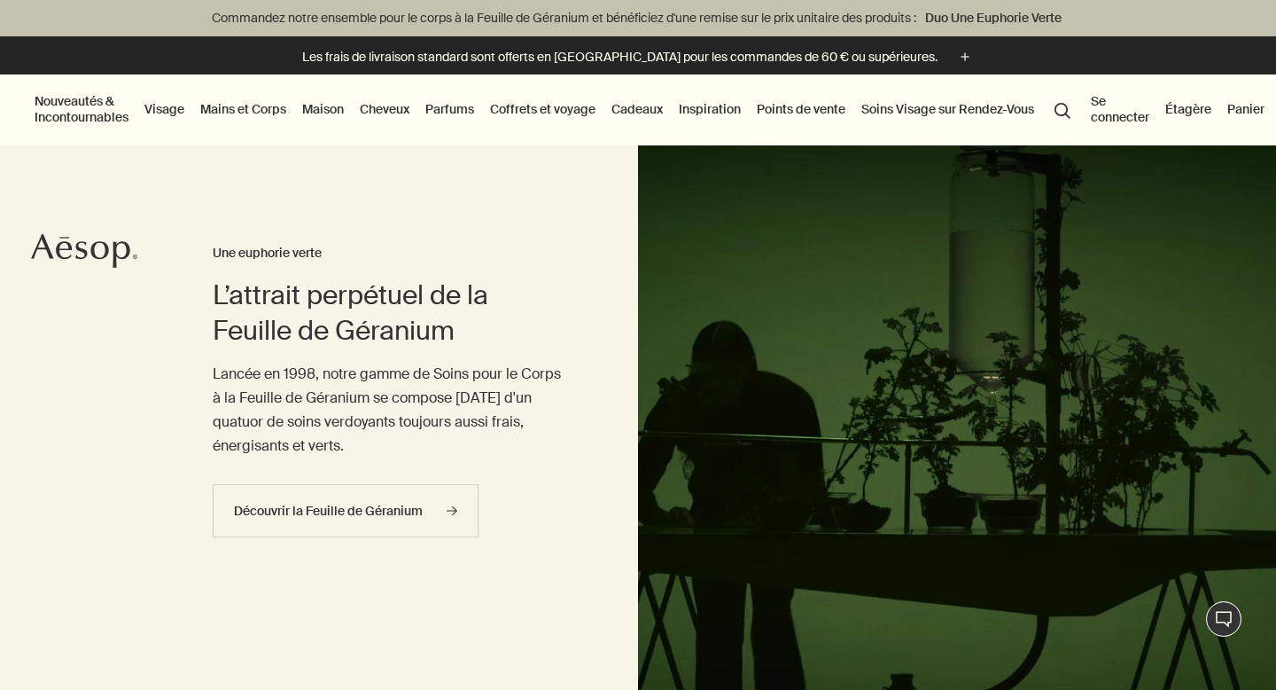
click at [258, 105] on link "Mains et Corps" at bounding box center [243, 109] width 93 height 23
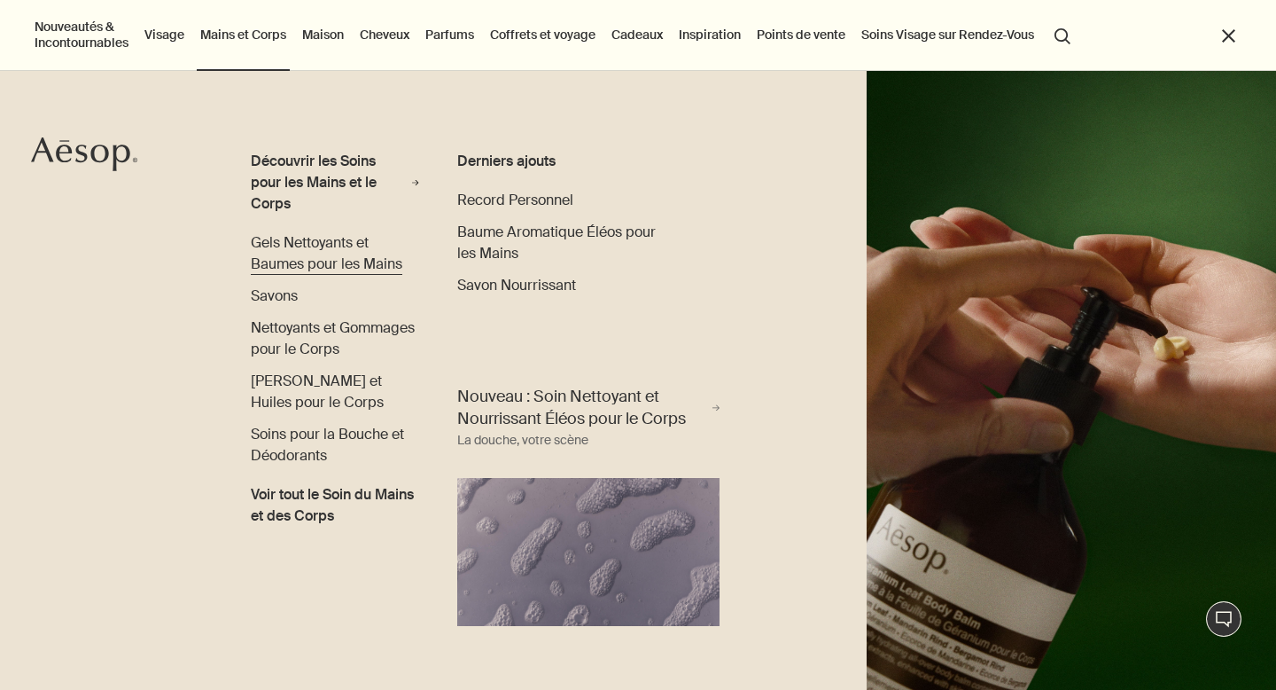
click at [278, 249] on span "Gels Nettoyants et Baumes pour les Mains" at bounding box center [327, 253] width 152 height 40
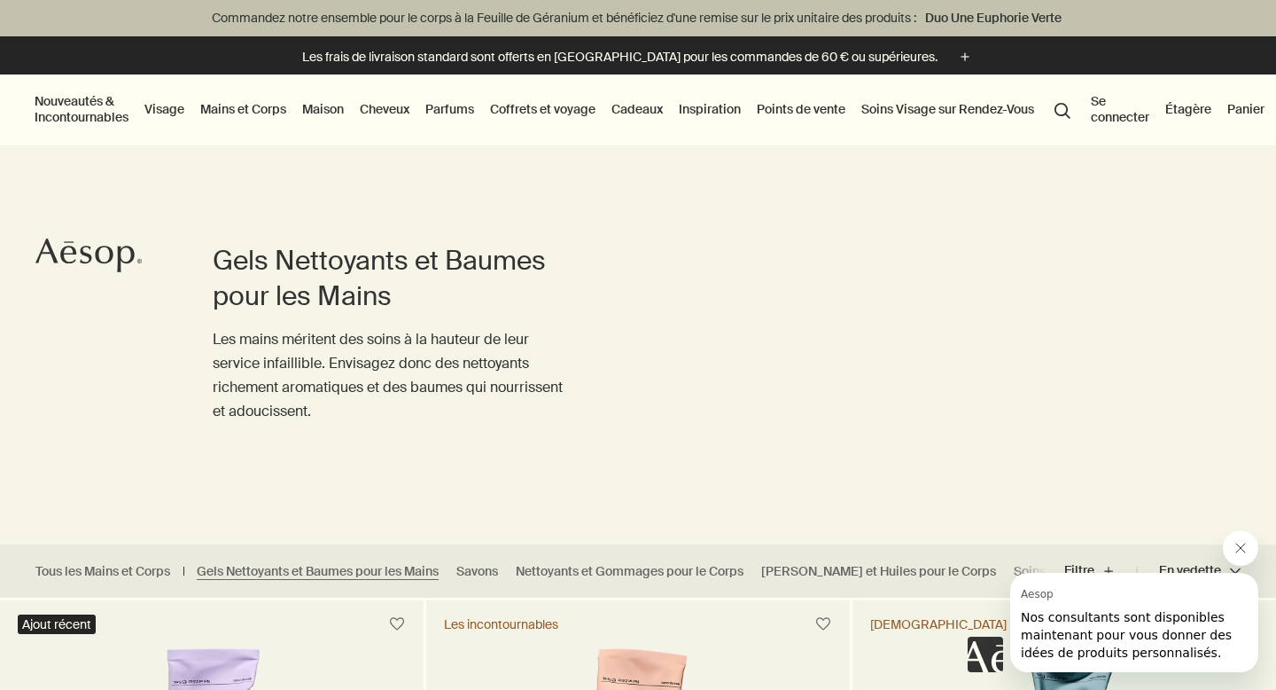
scroll to position [509, 0]
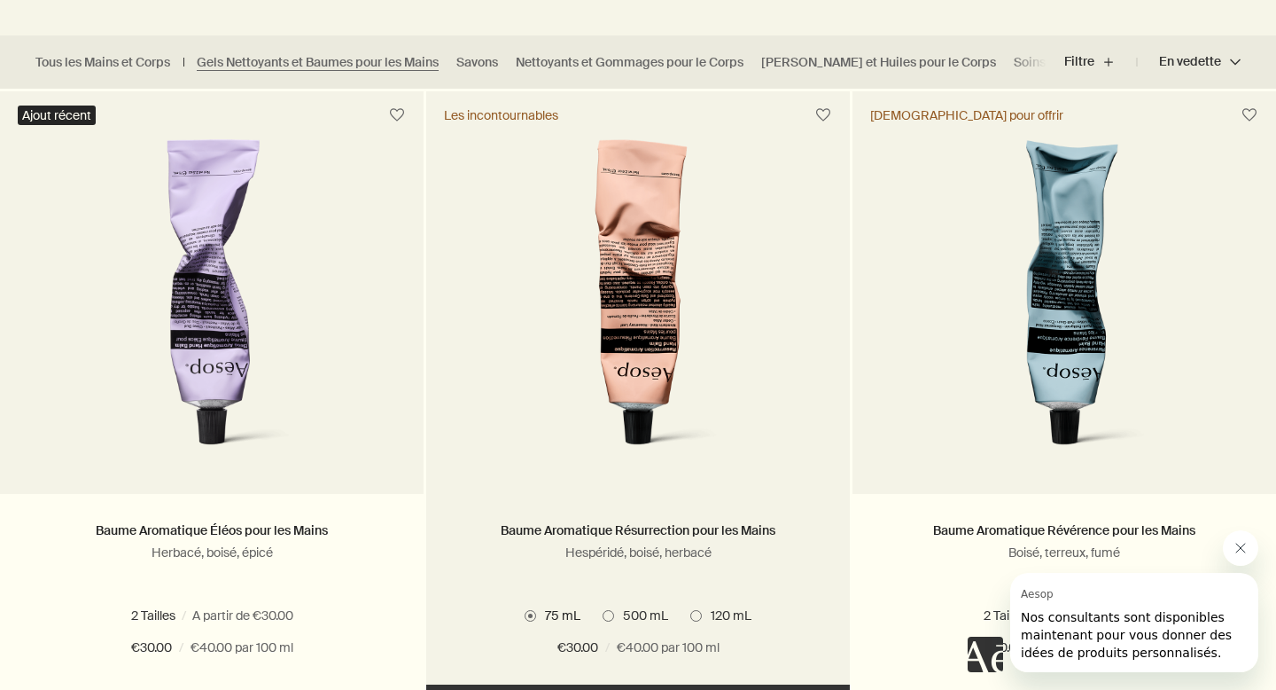
click at [698, 620] on span at bounding box center [697, 616] width 12 height 12
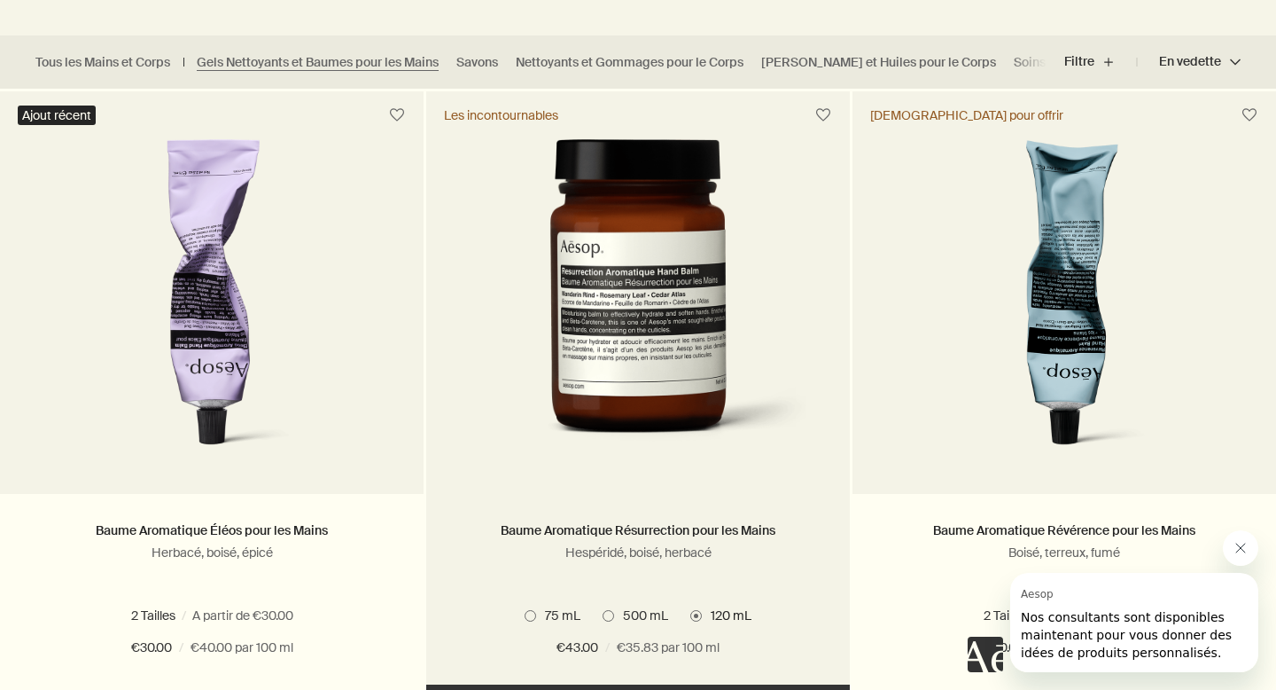
click at [616, 618] on span "500 mL" at bounding box center [641, 615] width 54 height 16
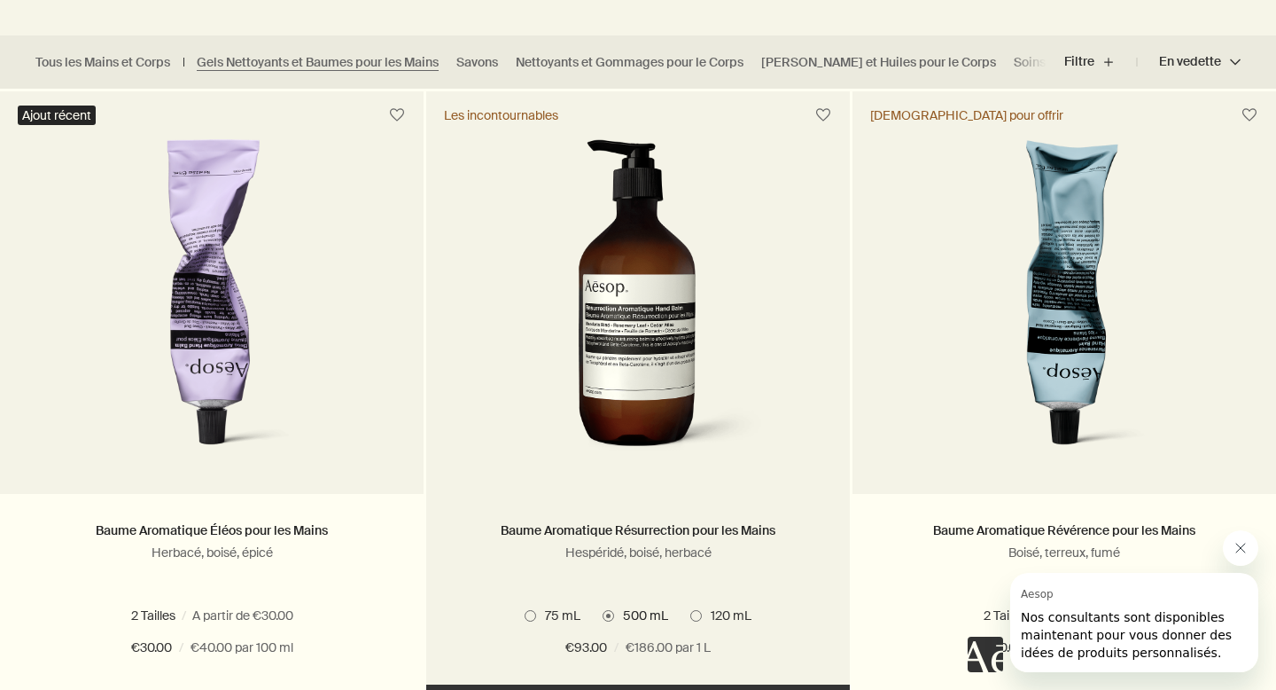
click at [525, 618] on span at bounding box center [531, 616] width 12 height 12
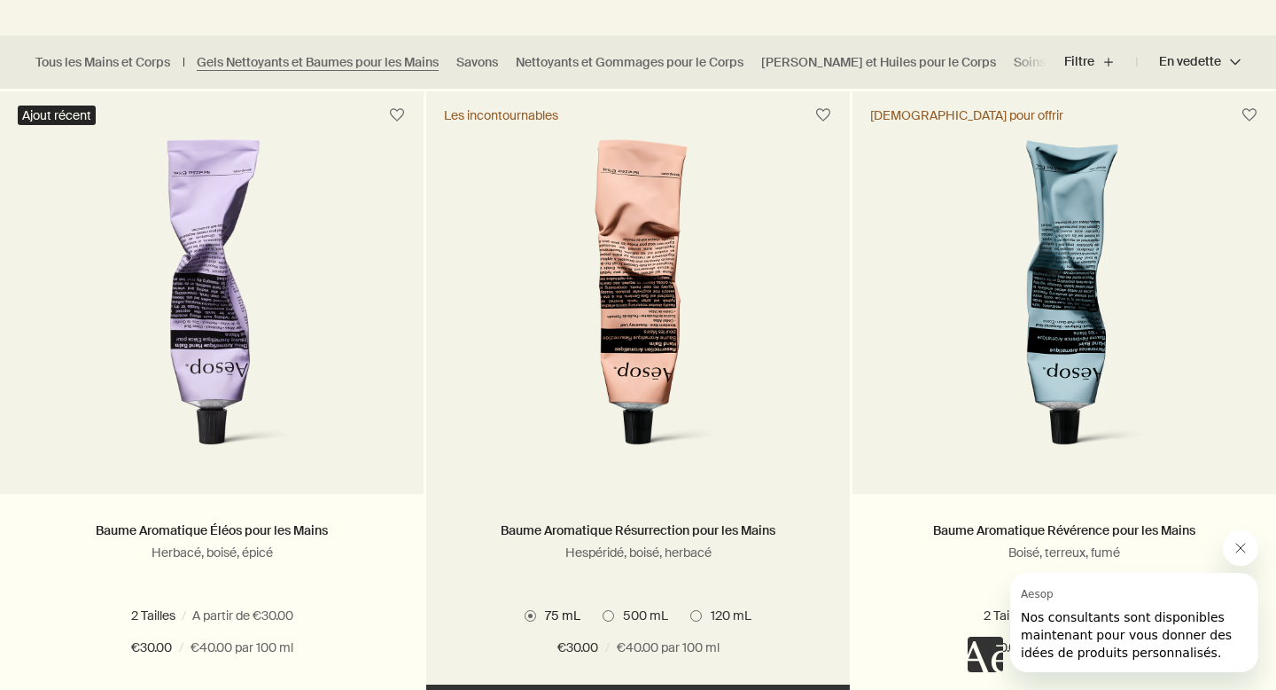
click at [632, 373] on img at bounding box center [638, 303] width 277 height 328
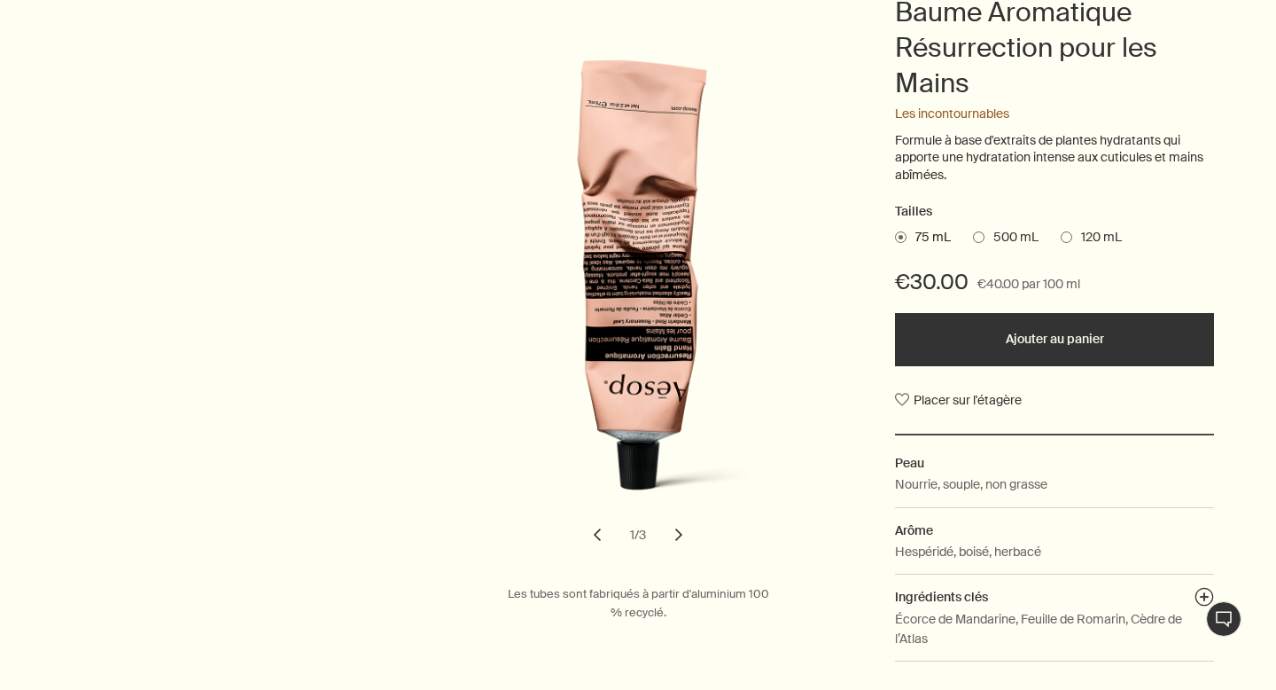
scroll to position [425, 0]
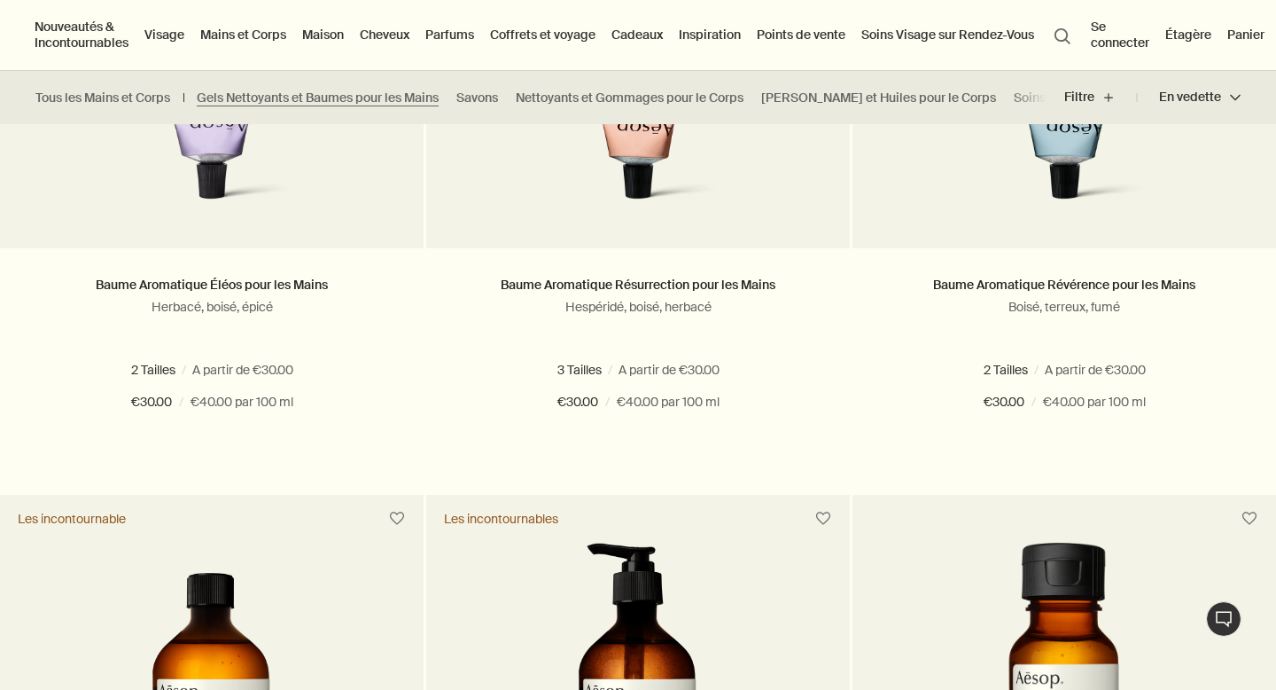
scroll to position [608, 0]
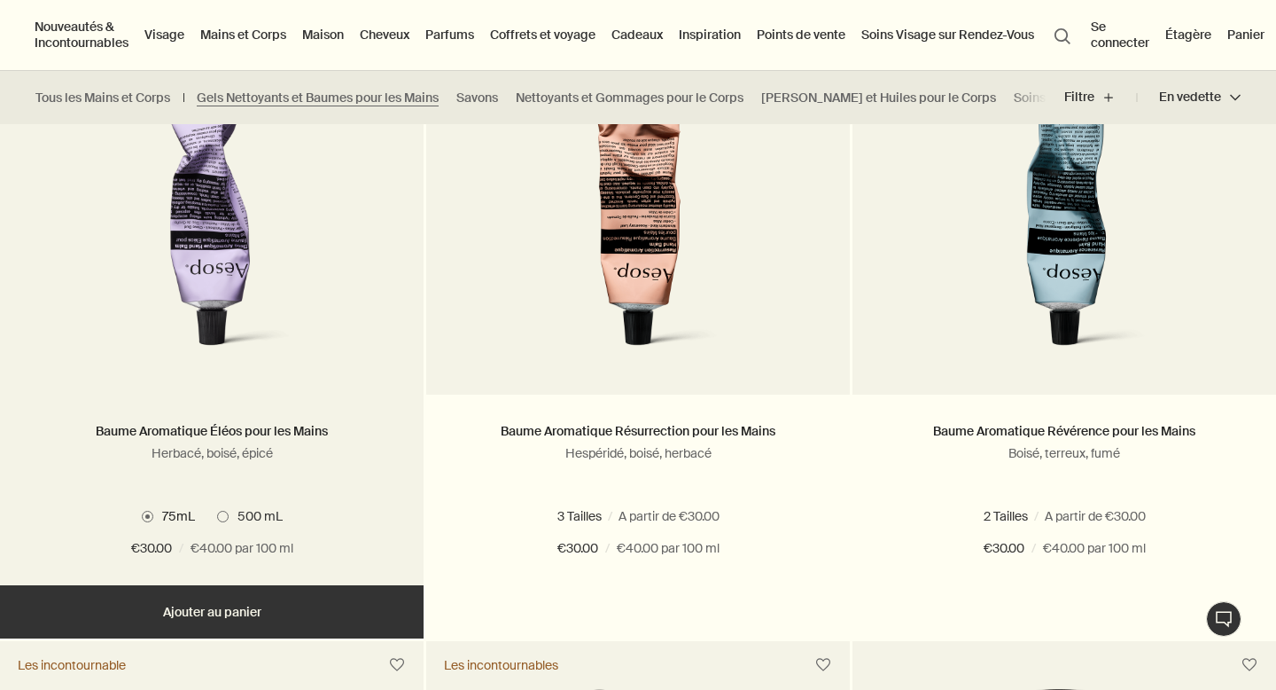
click at [191, 268] on img at bounding box center [212, 204] width 277 height 328
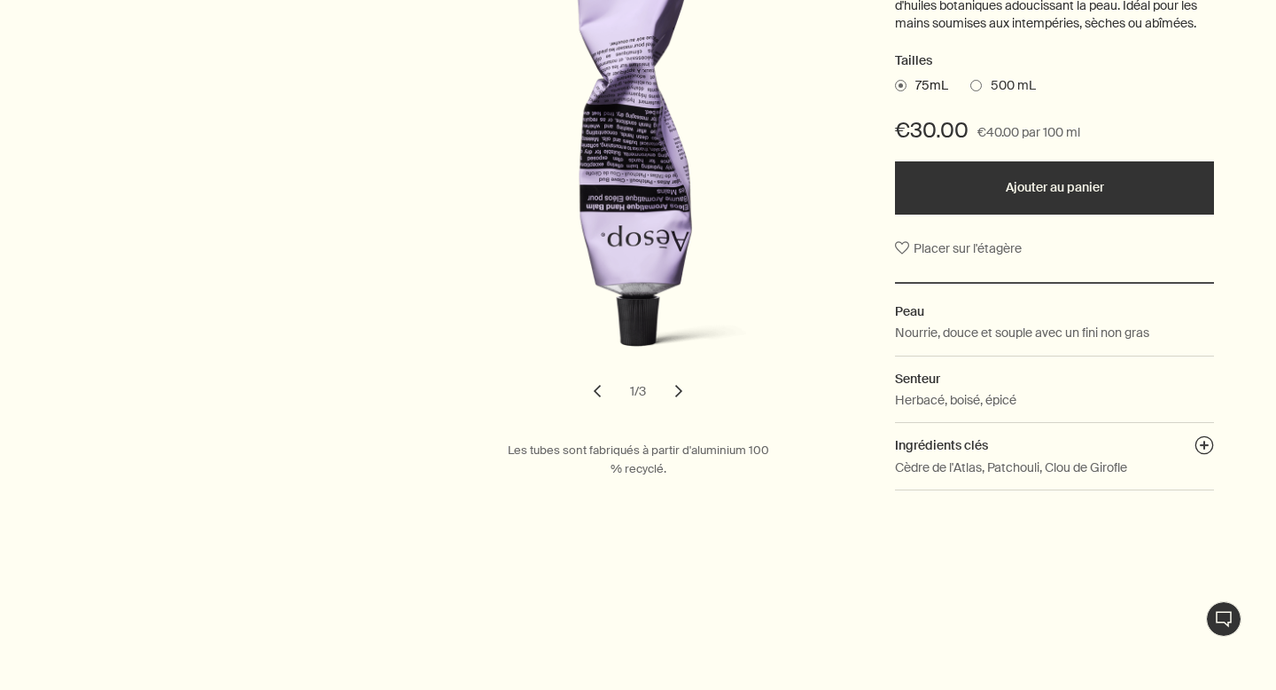
scroll to position [488, 0]
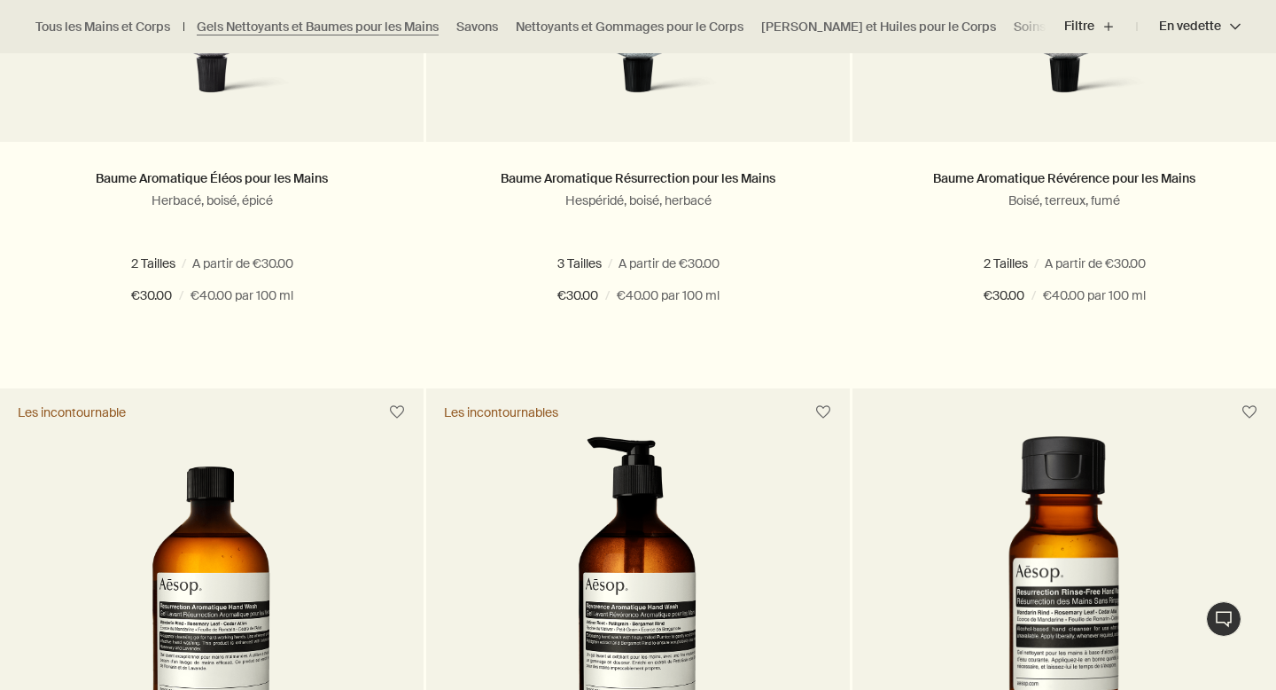
scroll to position [661, 0]
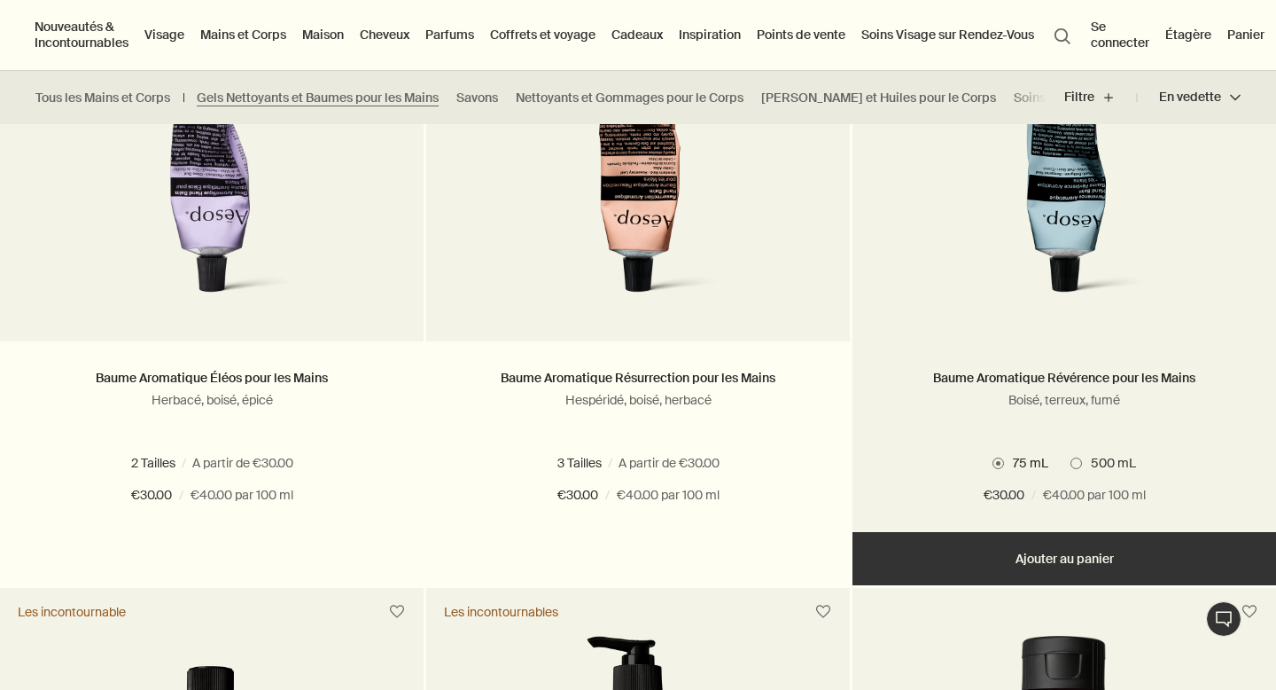
click at [1029, 243] on img at bounding box center [1064, 151] width 277 height 328
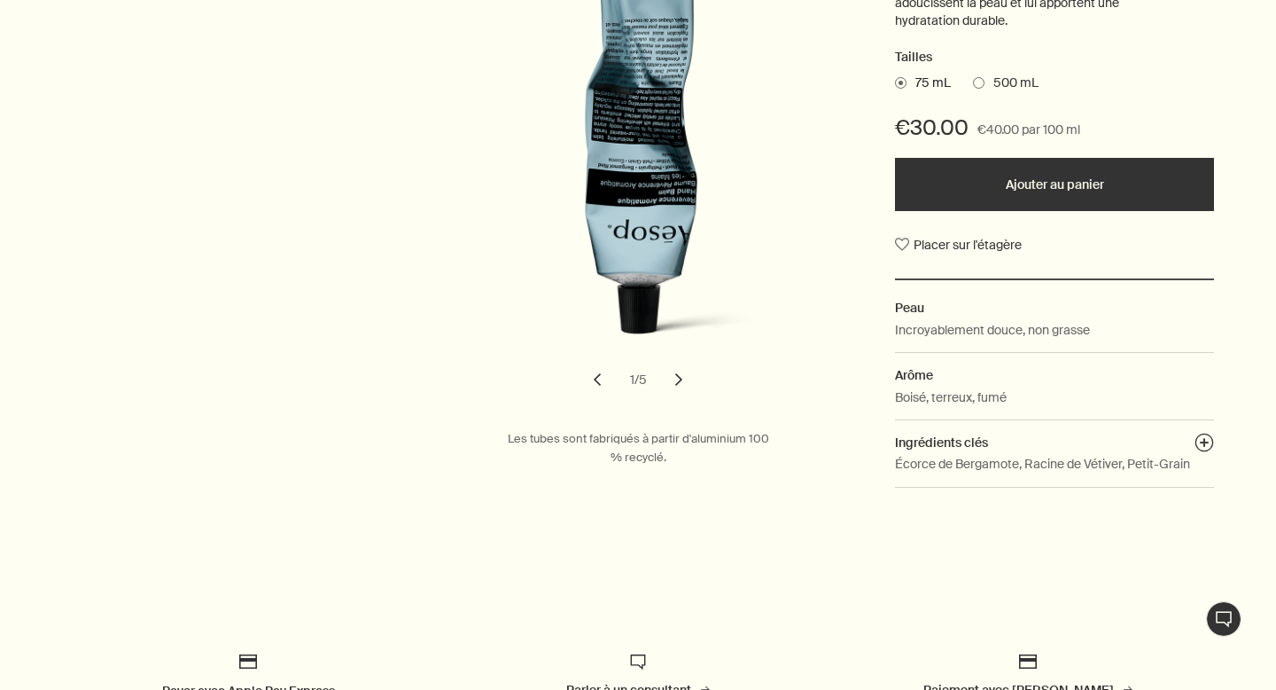
scroll to position [676, 0]
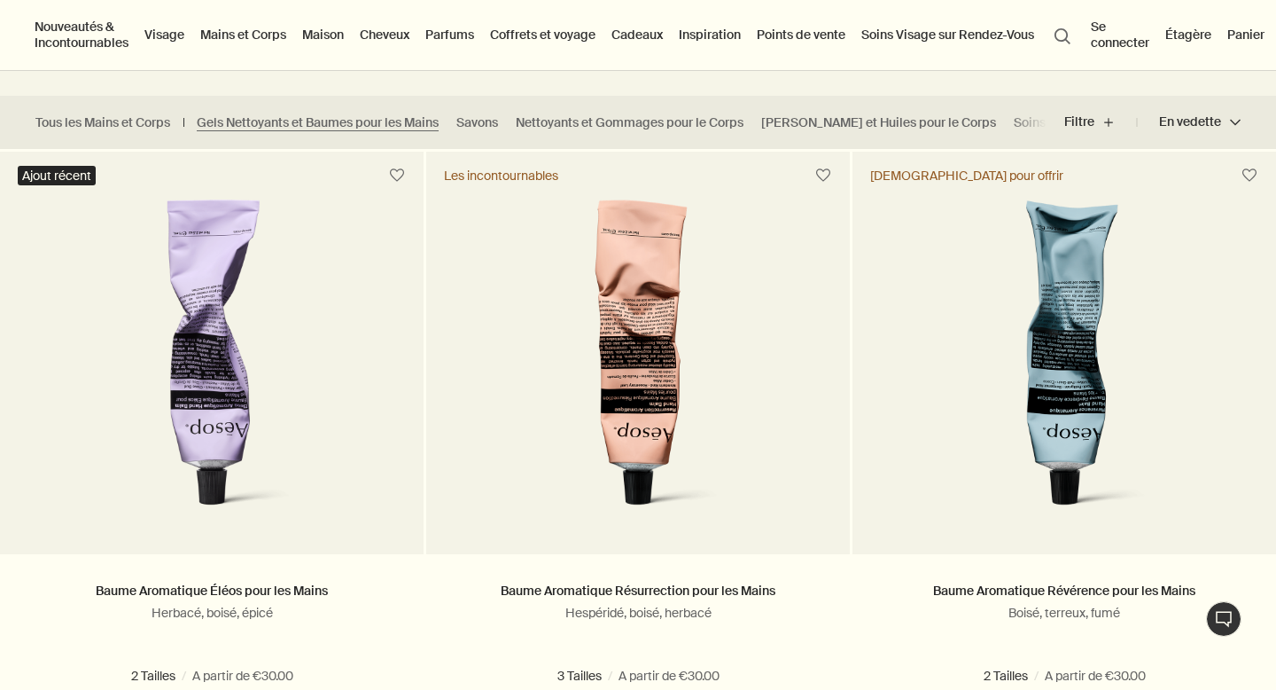
scroll to position [447, 0]
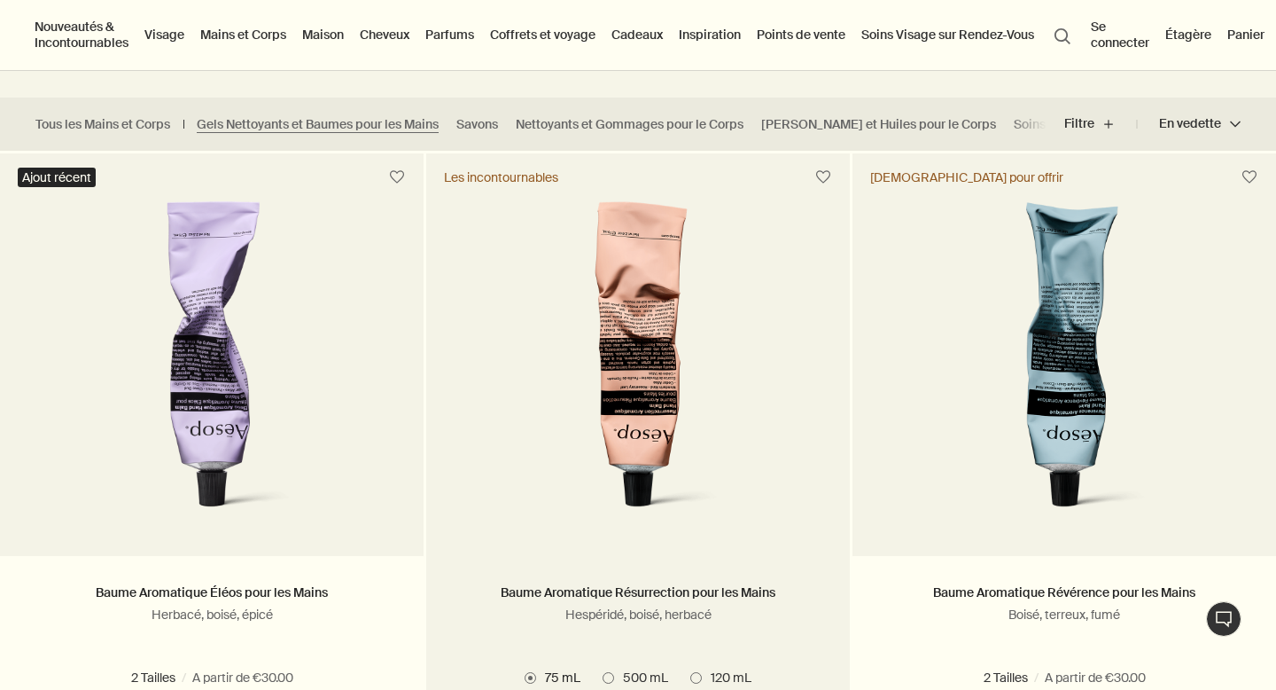
click at [724, 397] on img at bounding box center [638, 365] width 277 height 328
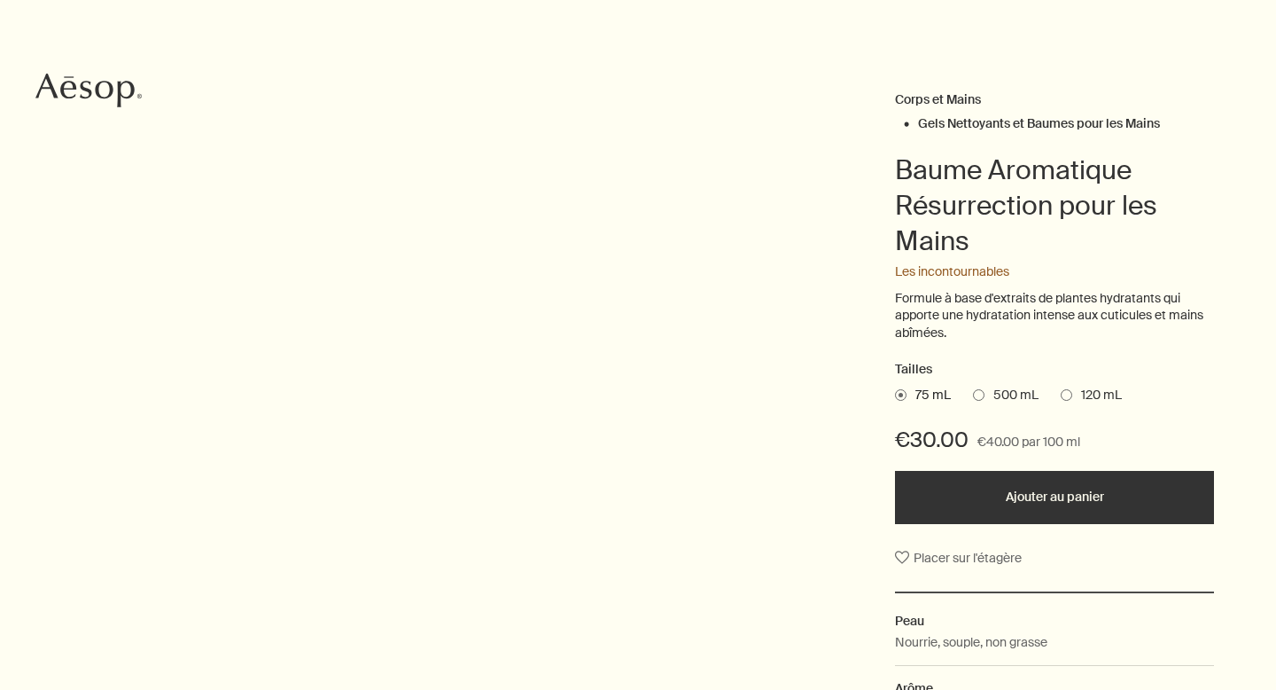
scroll to position [192, 0]
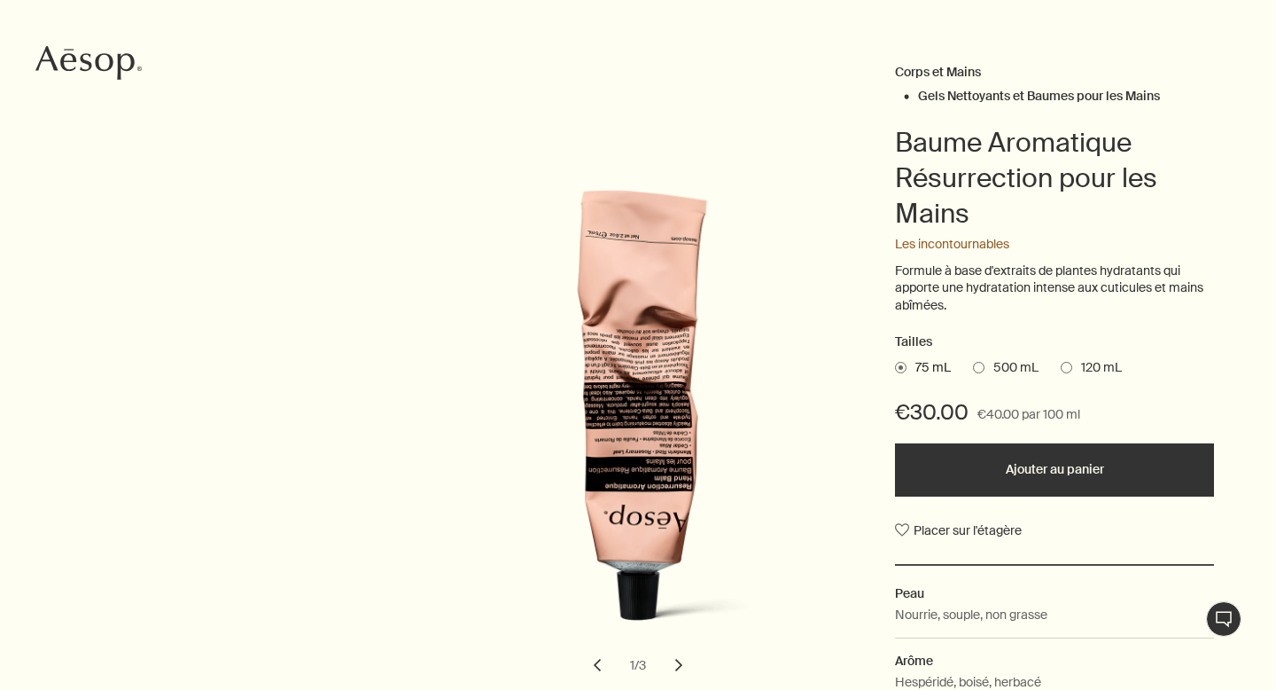
click at [975, 488] on button "Ajouter au panier" at bounding box center [1054, 469] width 319 height 53
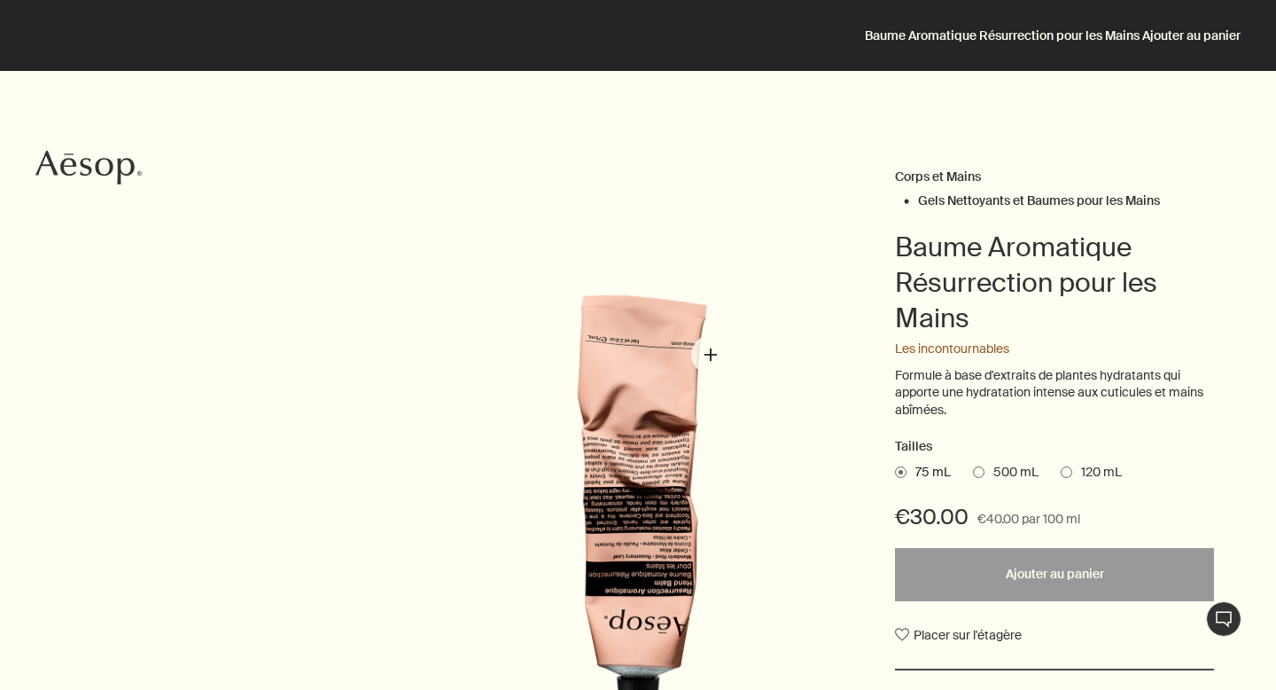
scroll to position [0, 0]
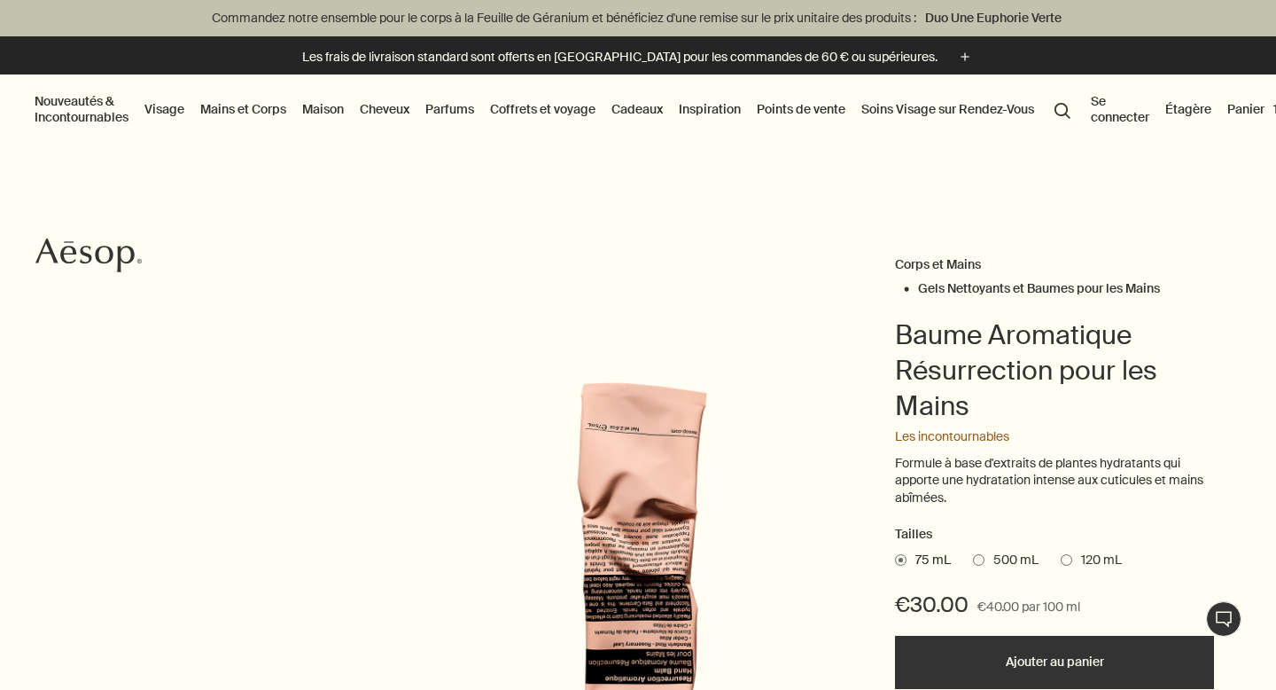
click at [252, 105] on link "Mains et Corps" at bounding box center [243, 109] width 93 height 23
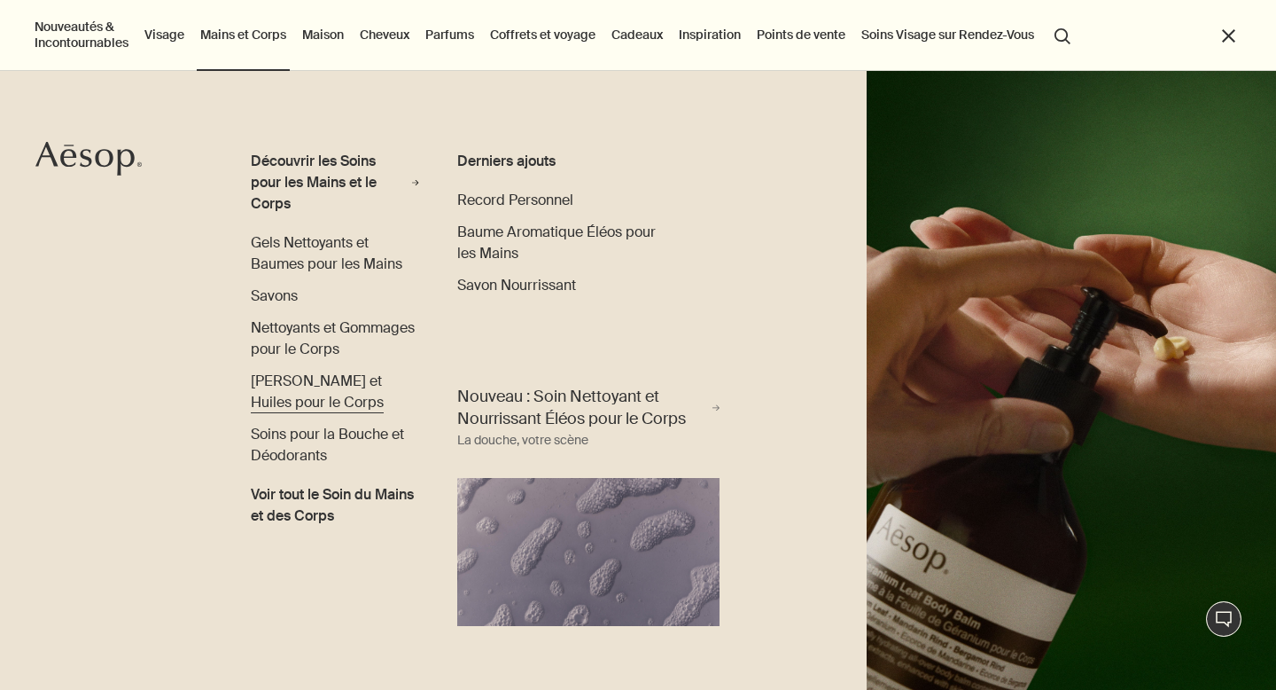
click at [288, 390] on link "[PERSON_NAME] et Huiles pour le Corps" at bounding box center [335, 392] width 168 height 43
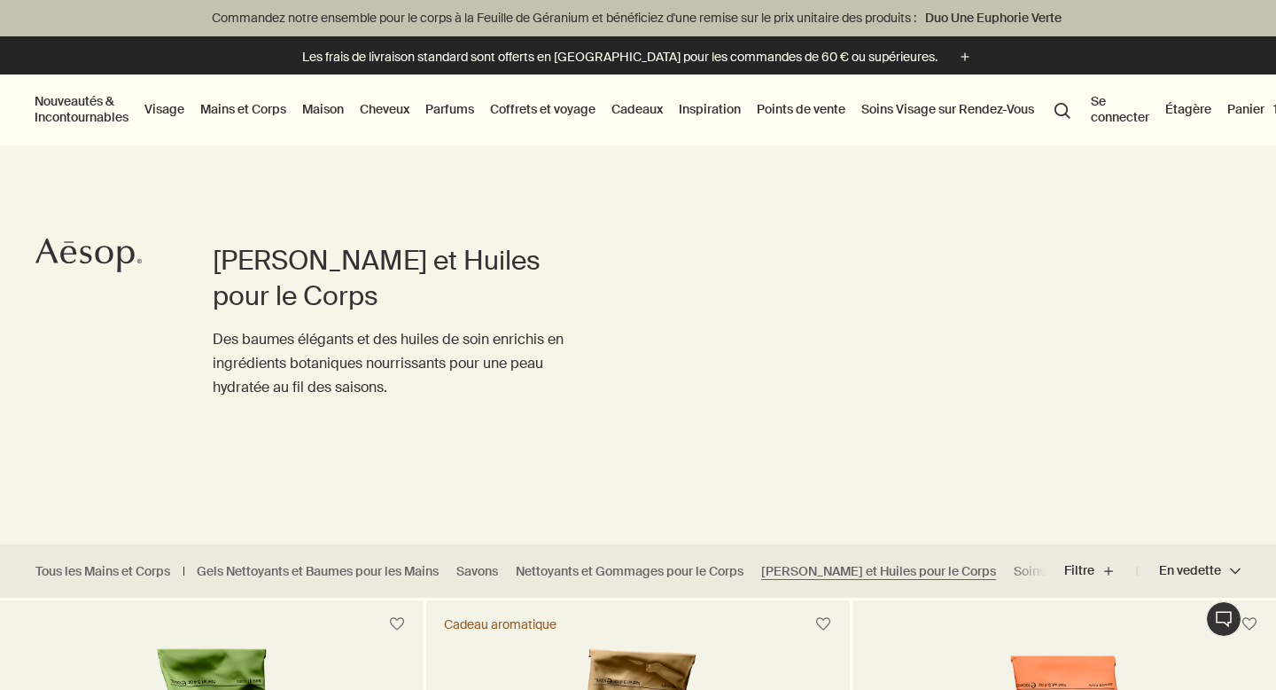
click at [161, 106] on link "Visage" at bounding box center [164, 109] width 47 height 23
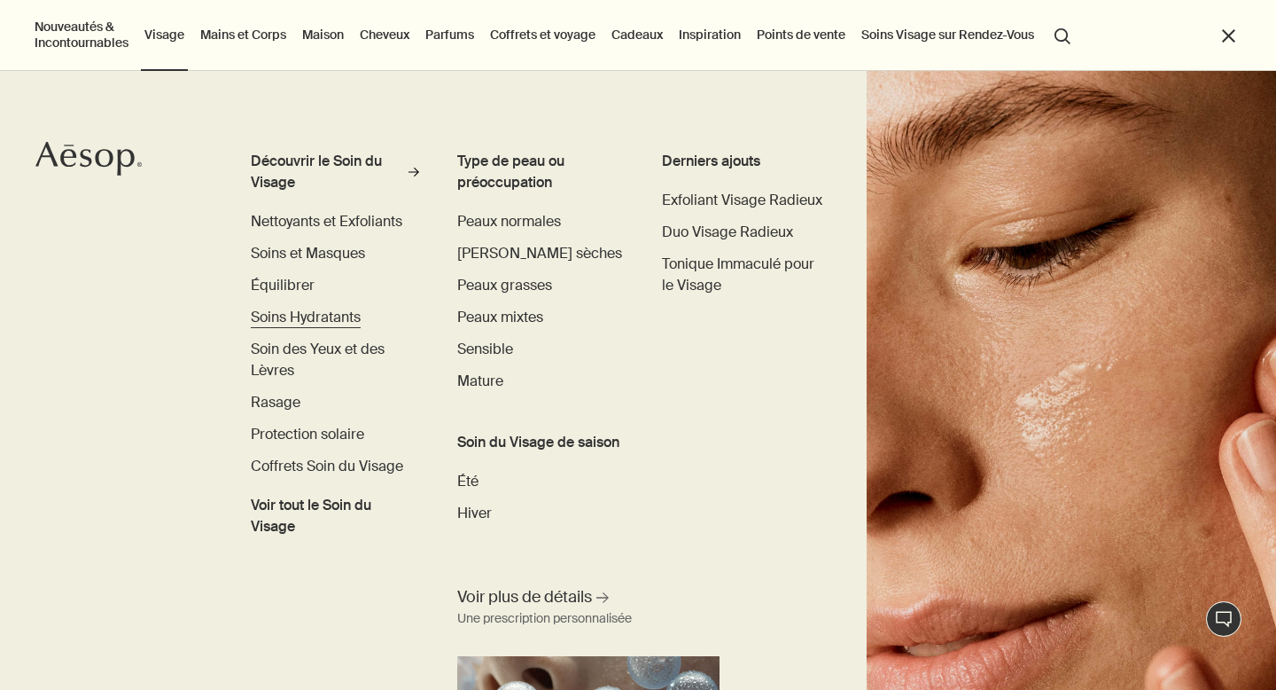
click at [267, 322] on span "Soins Hydratants" at bounding box center [306, 317] width 110 height 19
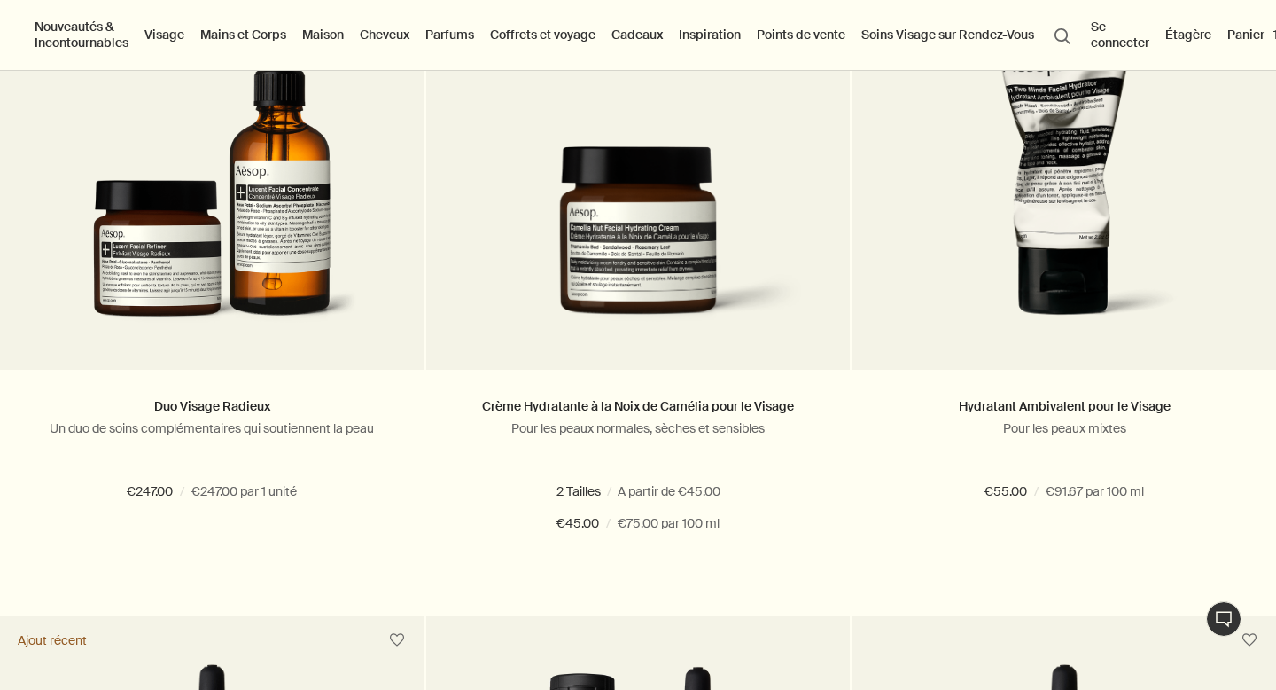
scroll to position [60, 0]
